Goal: Task Accomplishment & Management: Use online tool/utility

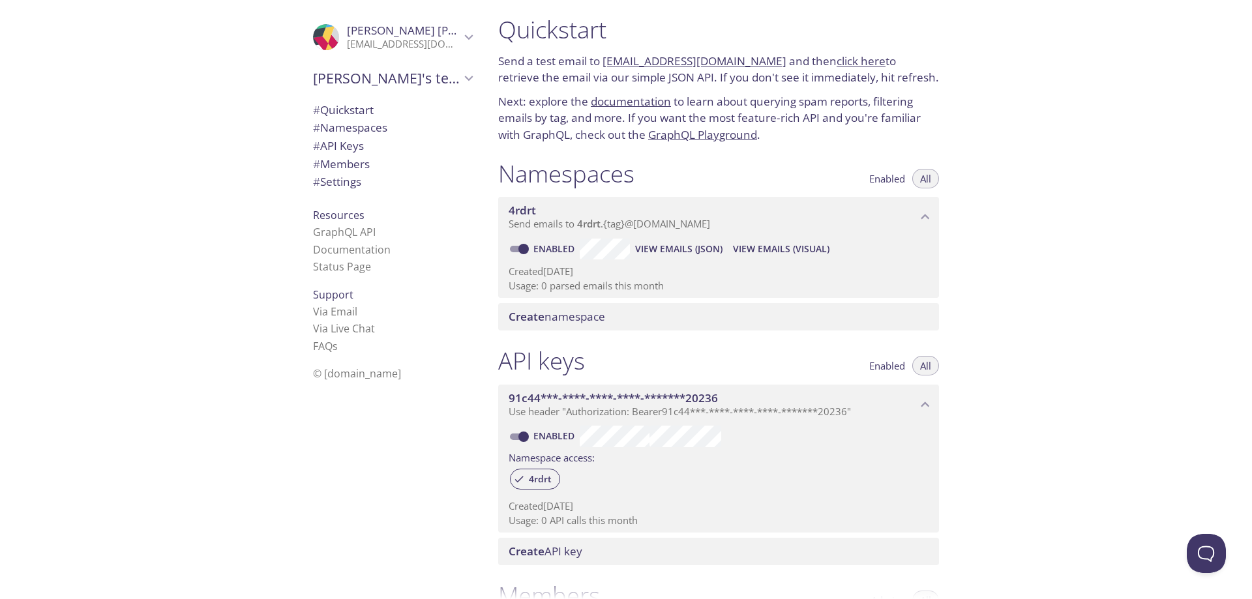
scroll to position [2, 0]
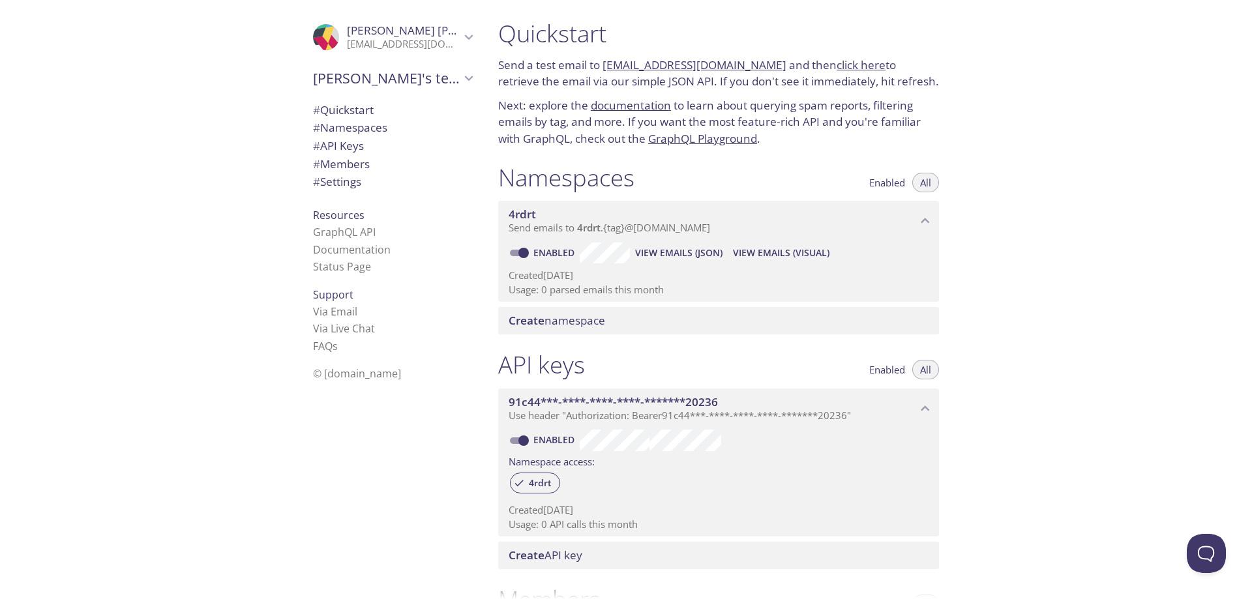
click at [590, 229] on span "4rdrt" at bounding box center [588, 227] width 23 height 13
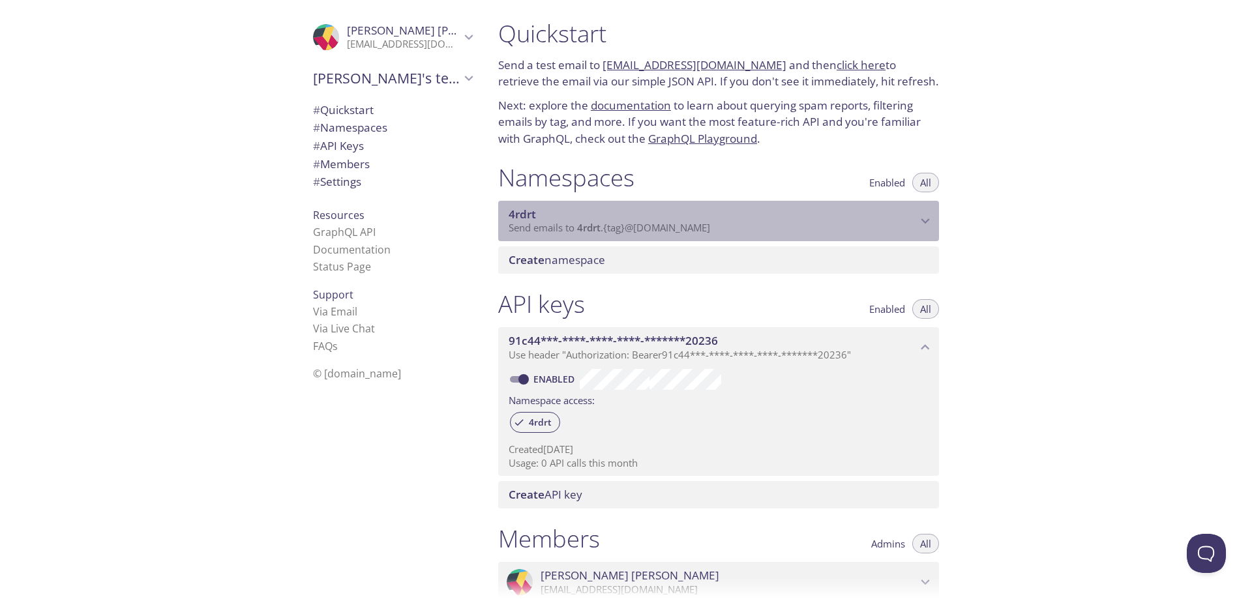
click at [732, 223] on p "Send emails to 4rdrt . {tag} @[DOMAIN_NAME]" at bounding box center [713, 228] width 408 height 13
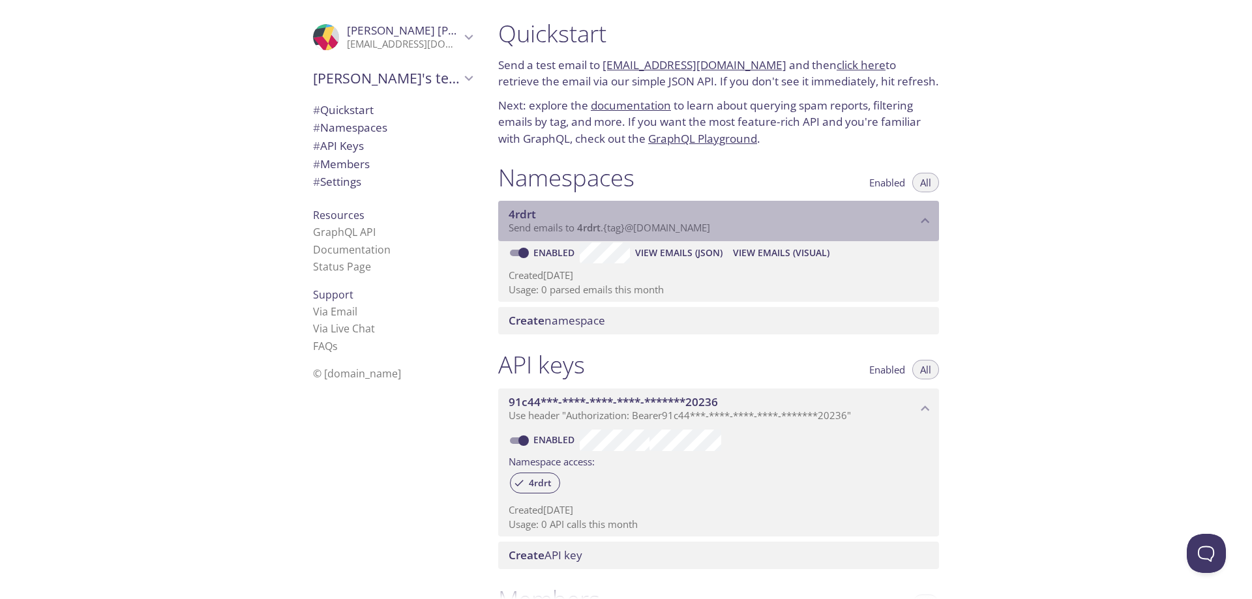
click at [732, 223] on p "Send emails to 4rdrt . {tag} @[DOMAIN_NAME]" at bounding box center [713, 228] width 408 height 13
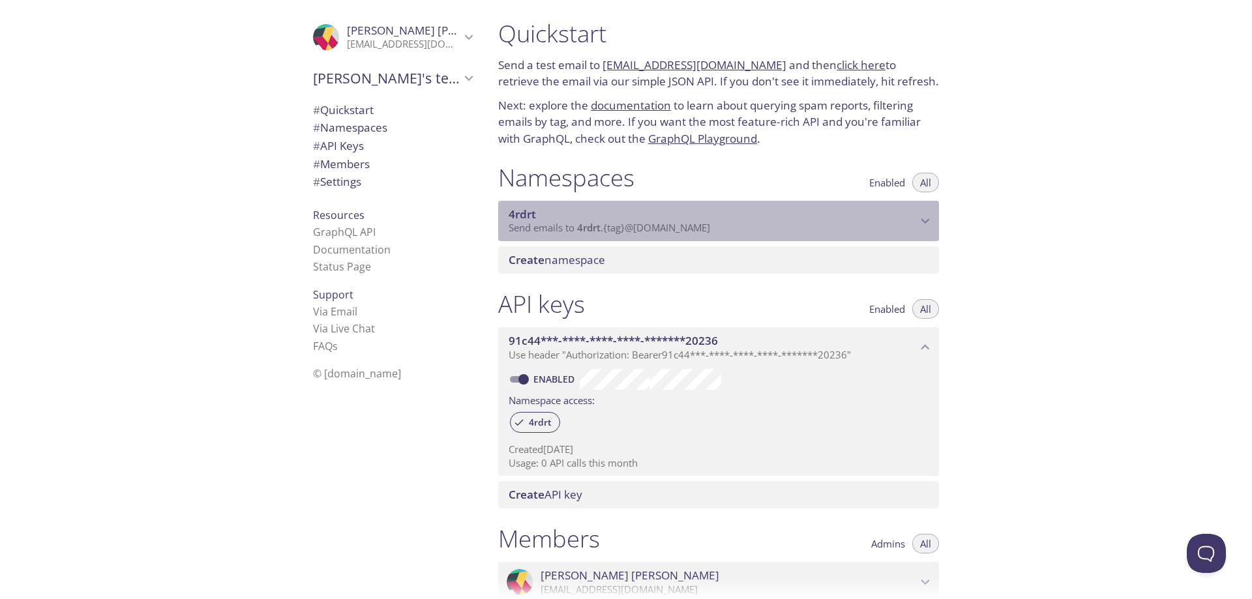
click at [525, 216] on span "4rdrt" at bounding box center [522, 214] width 27 height 15
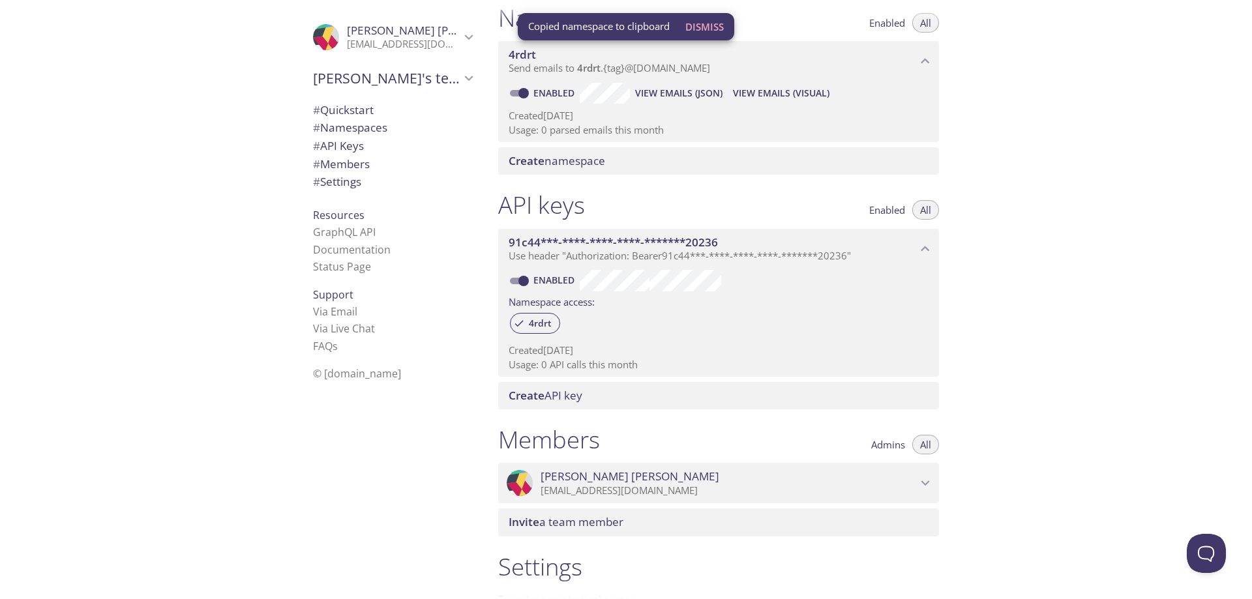
scroll to position [0, 0]
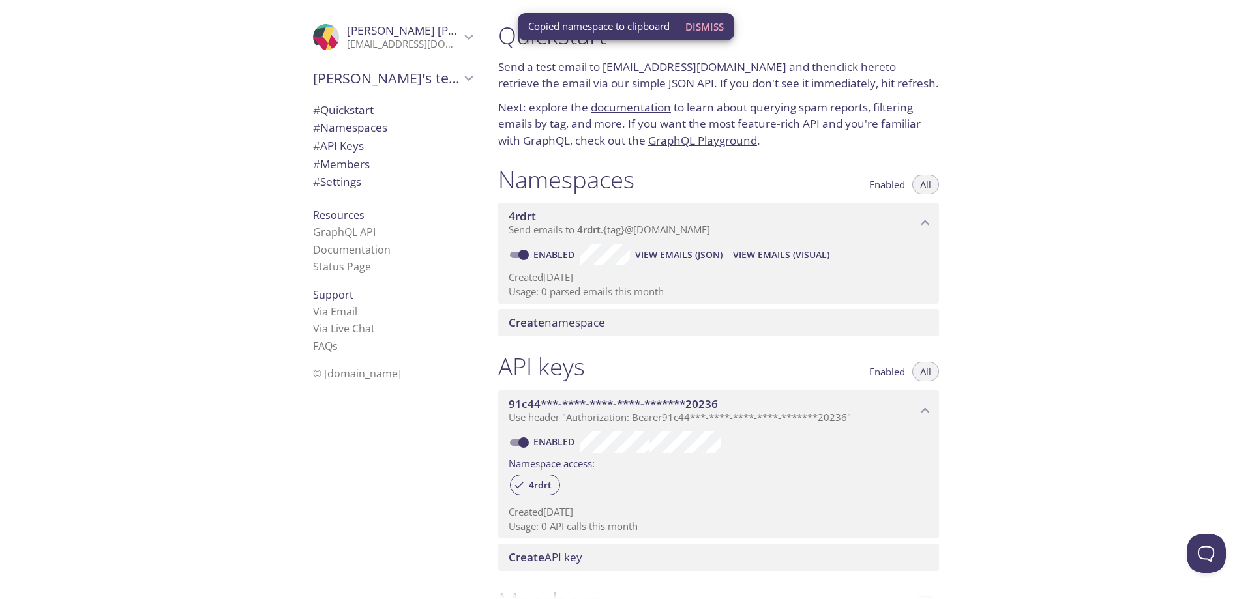
click at [335, 106] on span "# Quickstart" at bounding box center [343, 109] width 61 height 15
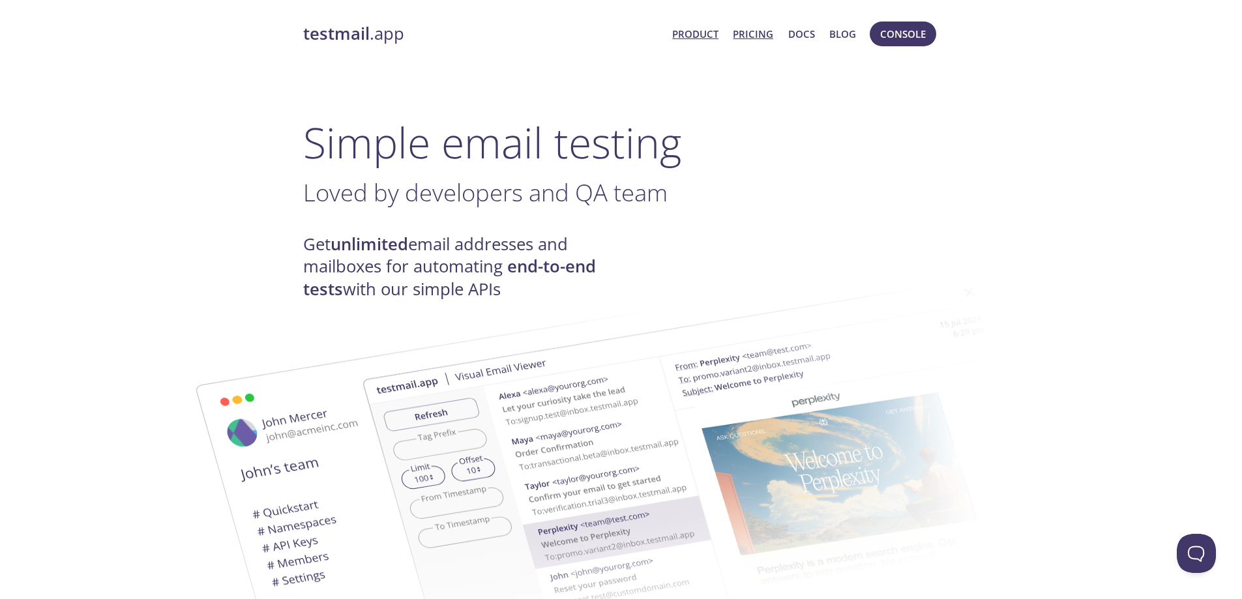
click at [750, 32] on link "Pricing" at bounding box center [753, 33] width 40 height 17
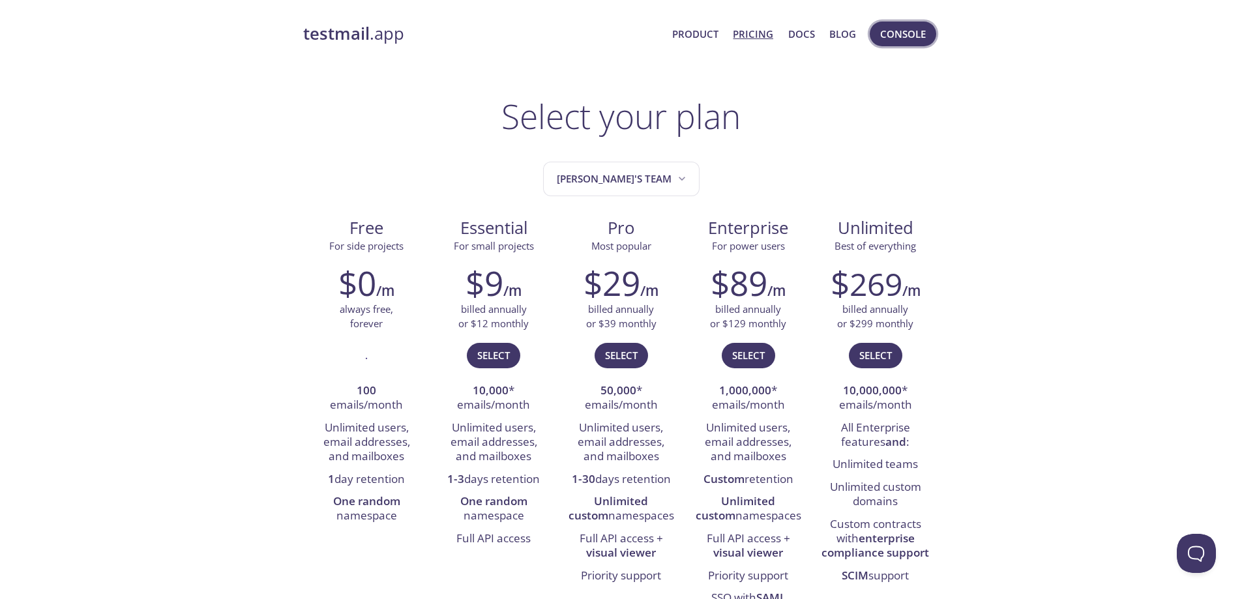
click at [906, 30] on span "Console" at bounding box center [903, 33] width 46 height 17
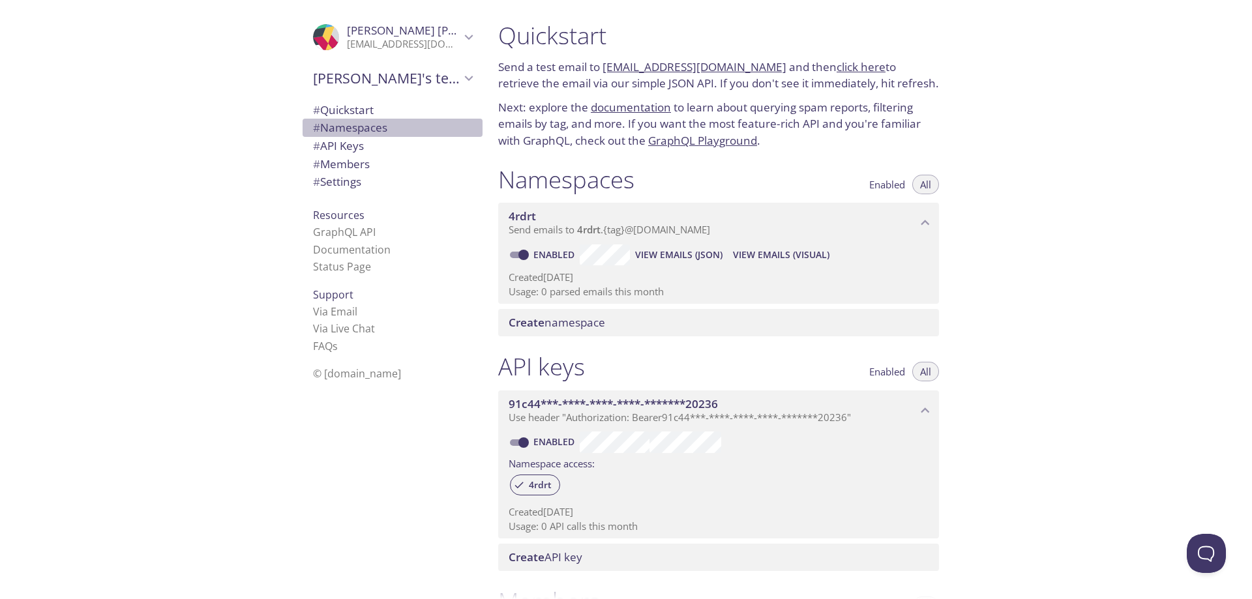
click at [380, 127] on span "# Namespaces" at bounding box center [392, 127] width 159 height 17
click at [368, 177] on span "# Settings" at bounding box center [392, 181] width 159 height 17
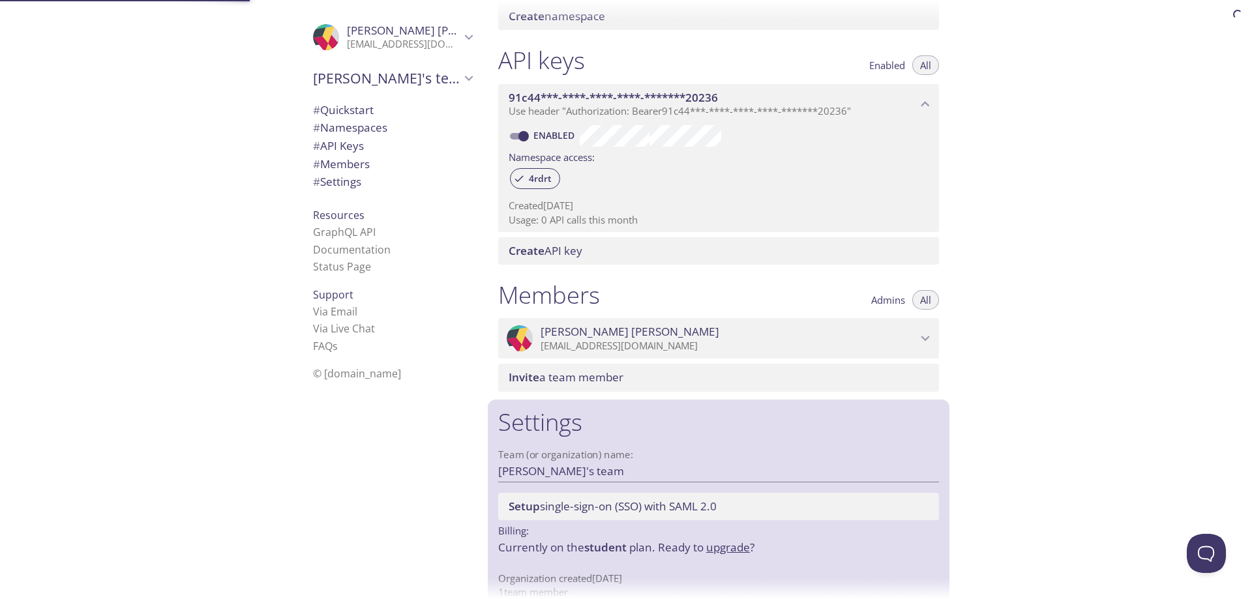
scroll to position [328, 0]
